Goal: Task Accomplishment & Management: Complete application form

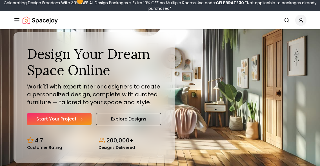
click at [75, 122] on link "Start Your Project" at bounding box center [59, 119] width 65 height 12
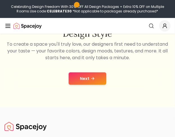
scroll to position [100, 0]
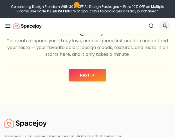
click at [92, 76] on icon at bounding box center [93, 75] width 5 height 5
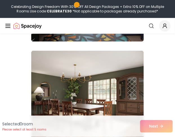
scroll to position [103, 0]
